Goal: Browse casually: Explore the website without a specific task or goal

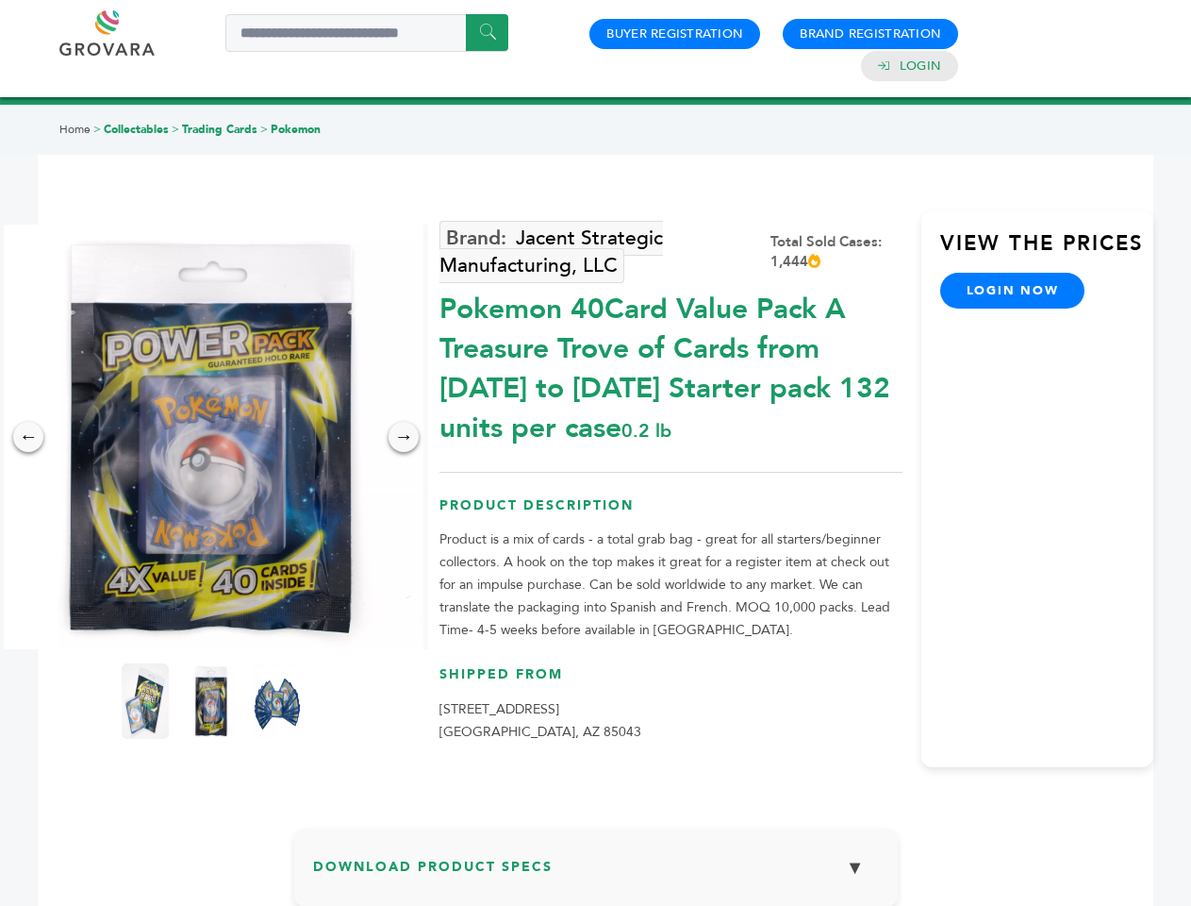
click at [211, 437] on img at bounding box center [211, 436] width 424 height 424
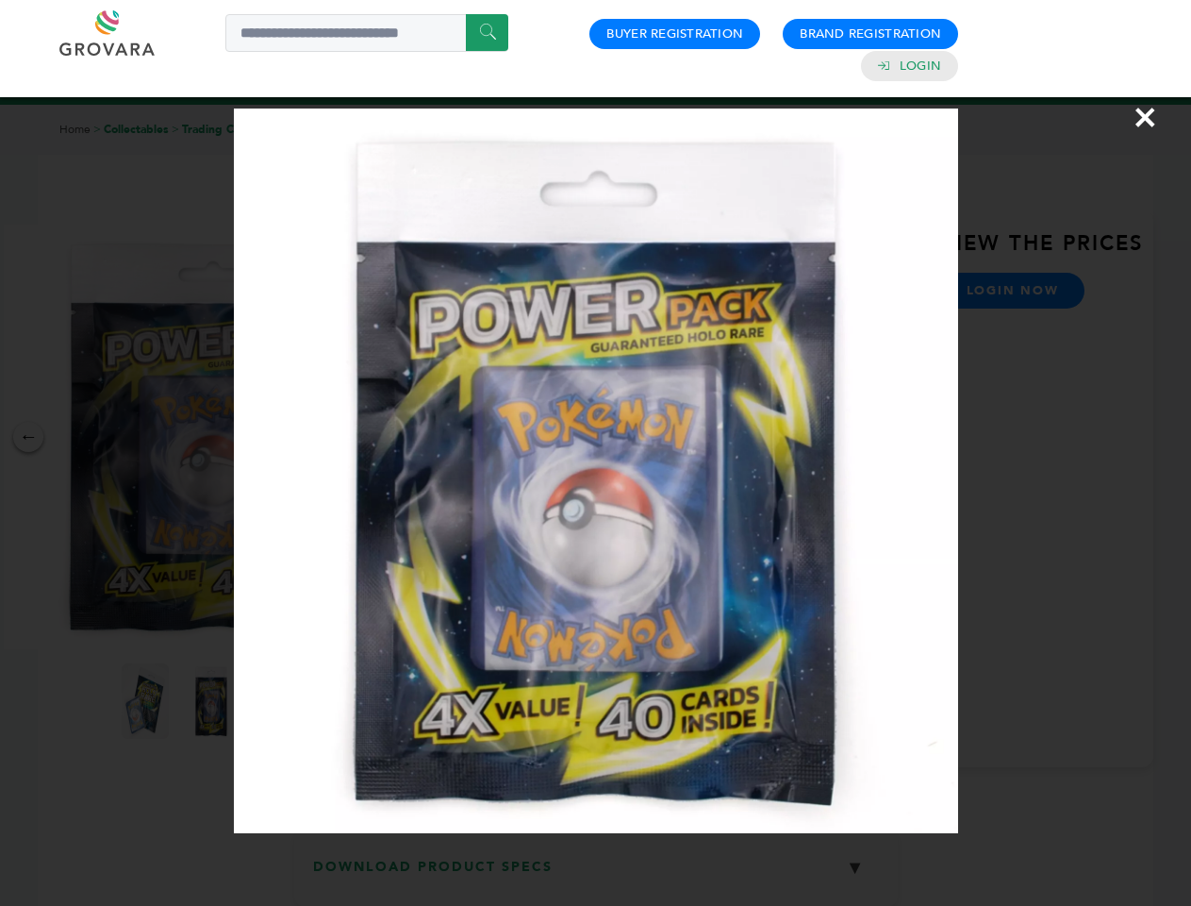
click at [28, 437] on div "×" at bounding box center [595, 453] width 1191 height 906
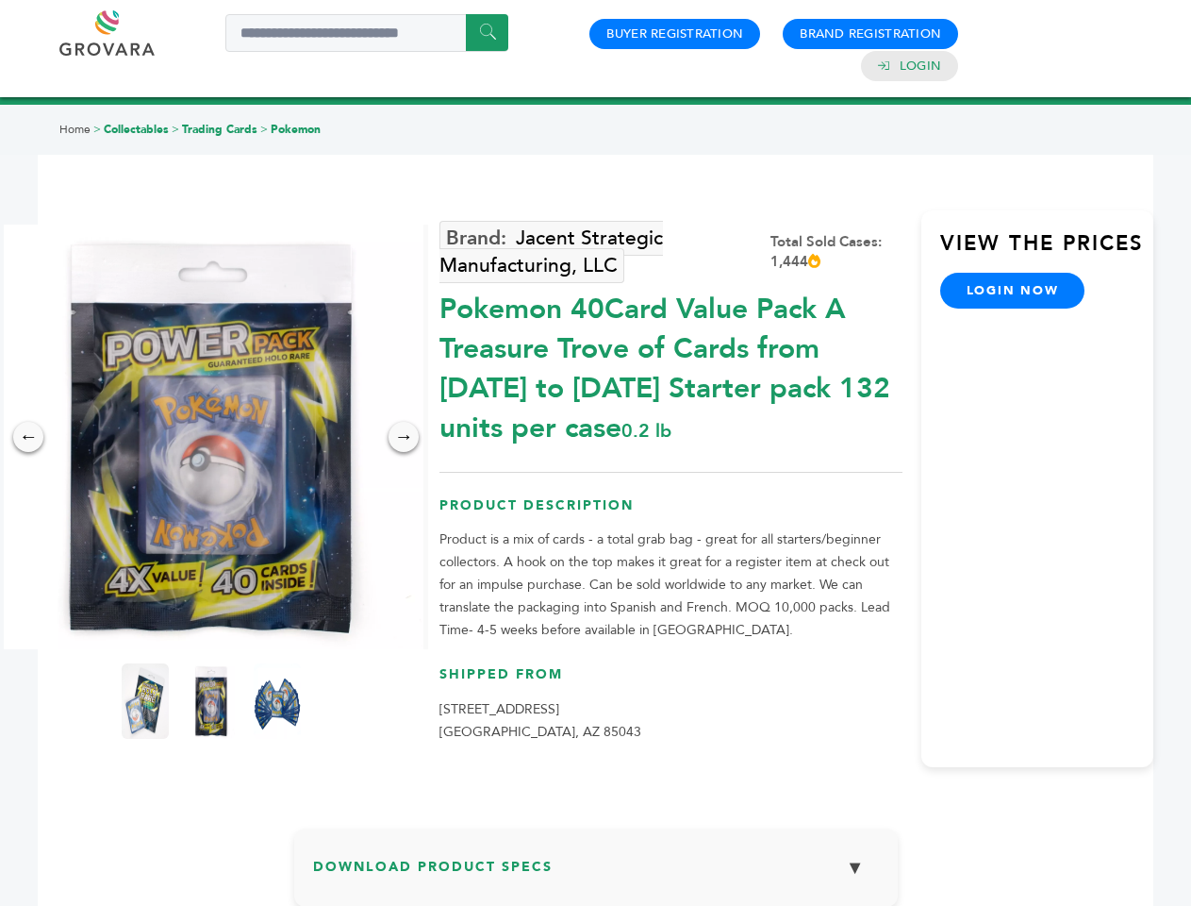
click at [404, 437] on div "→" at bounding box center [404, 437] width 30 height 30
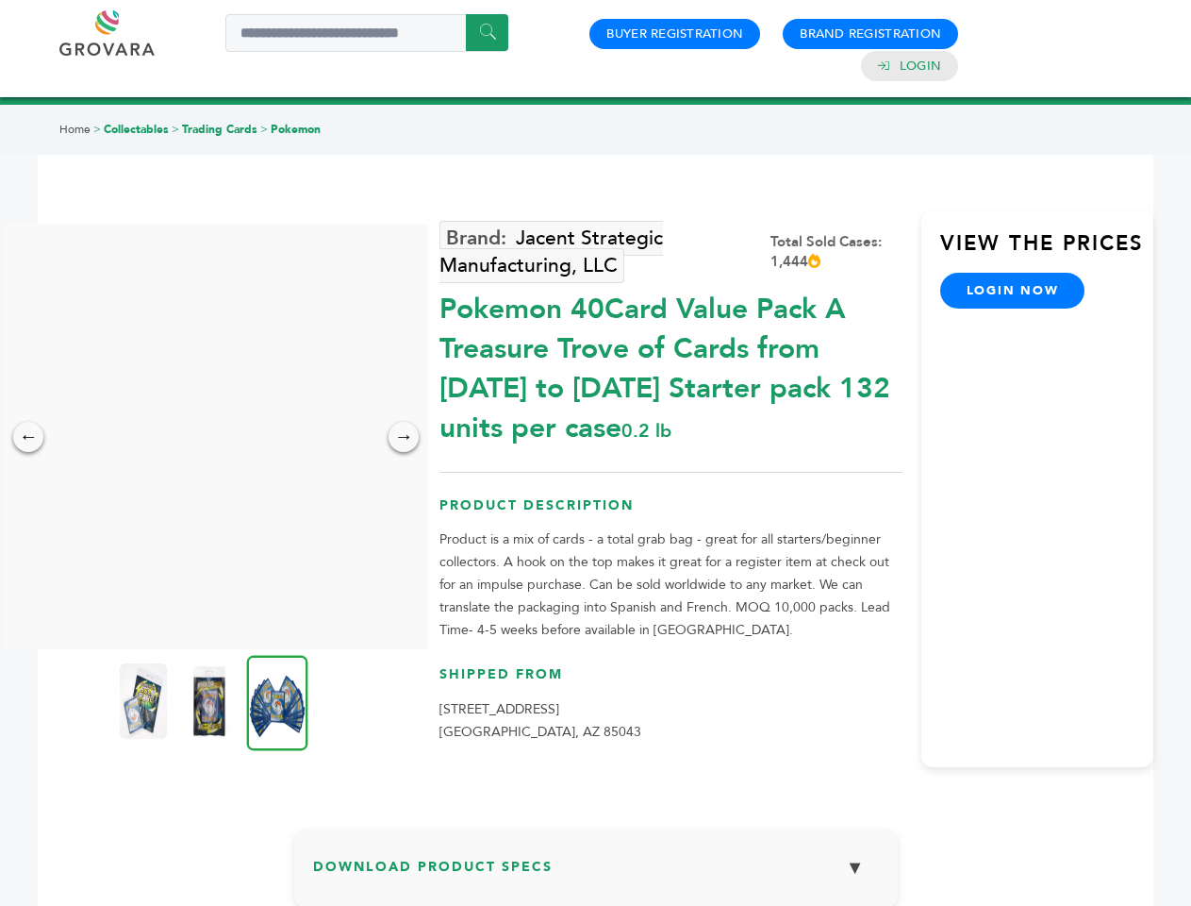
click at [145, 701] on img at bounding box center [143, 700] width 47 height 75
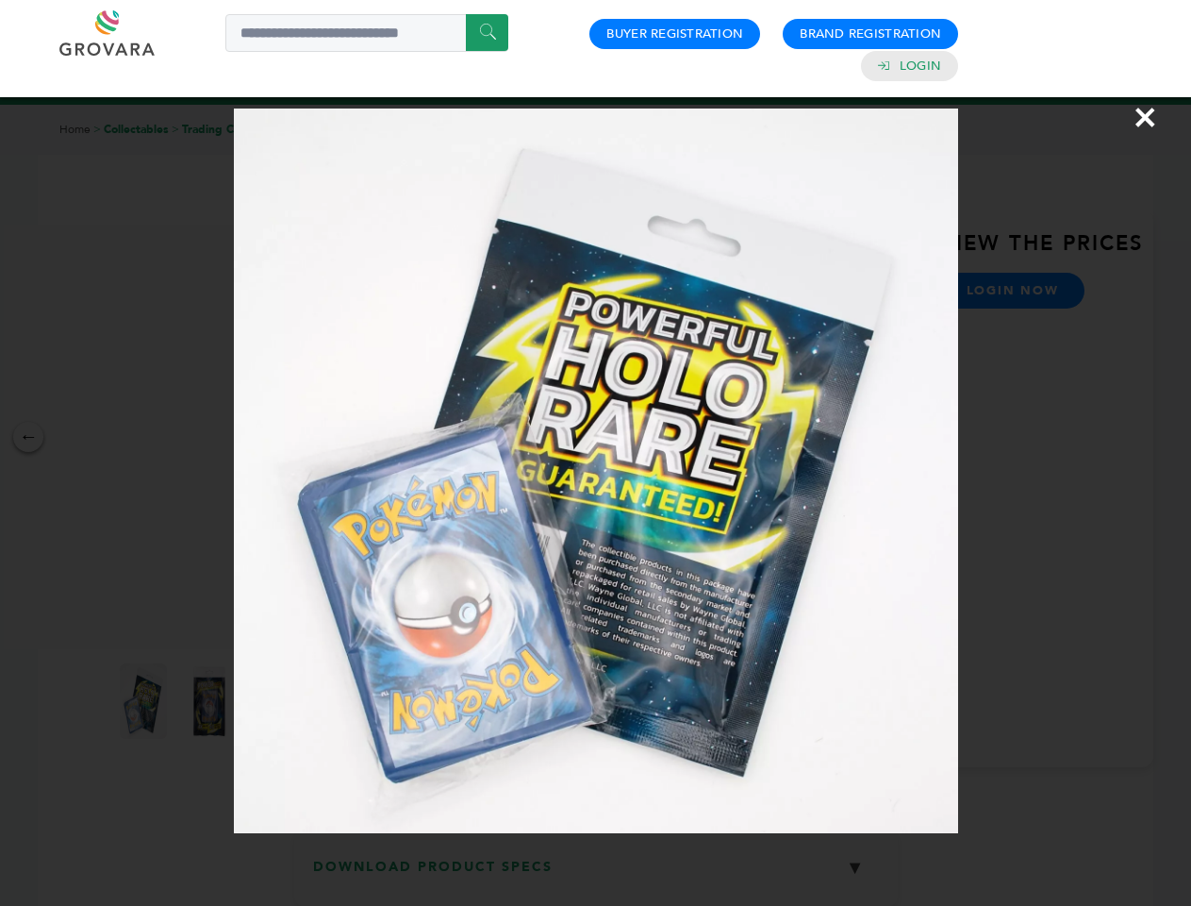
click at [211, 701] on div "×" at bounding box center [595, 453] width 1191 height 906
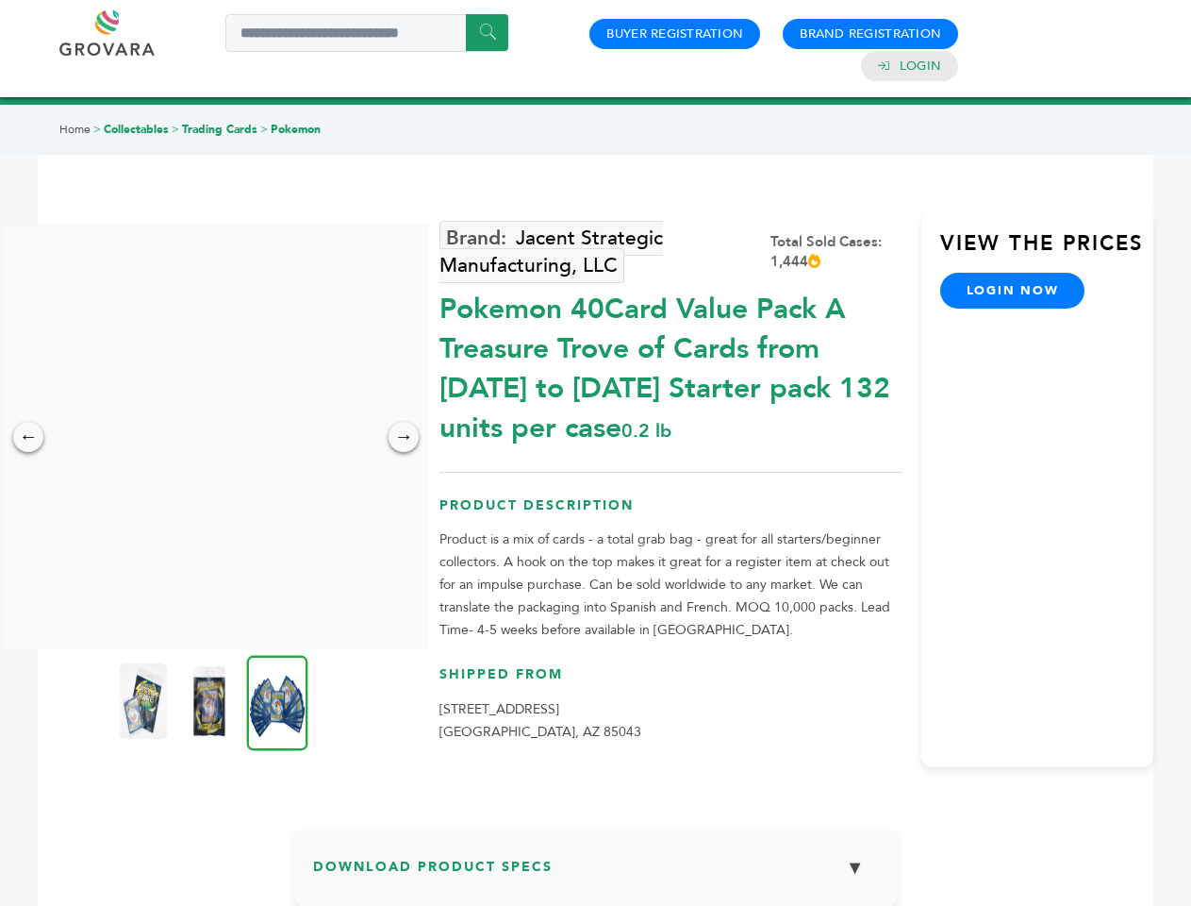
click at [277, 701] on img at bounding box center [277, 702] width 61 height 95
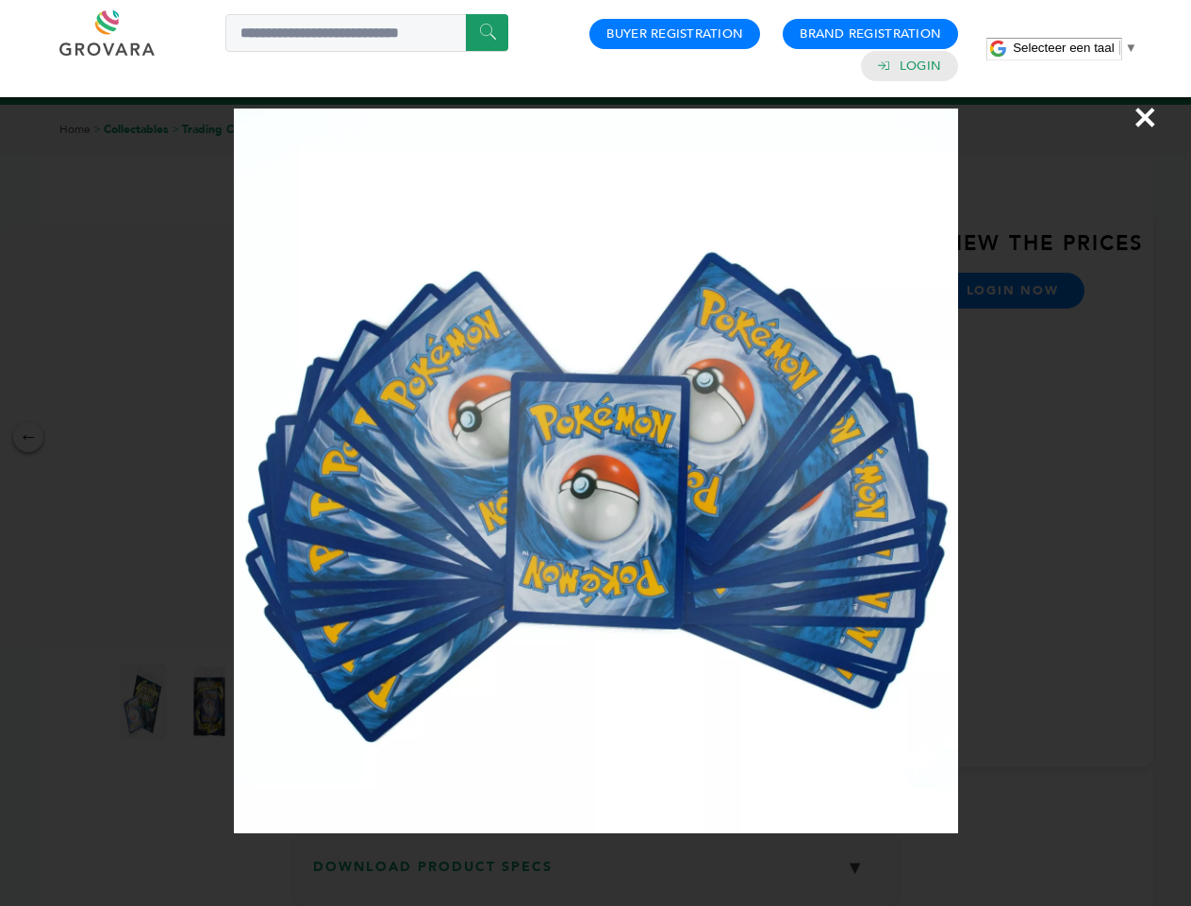
click at [596, 874] on div "×" at bounding box center [595, 453] width 1191 height 906
